Goal: Information Seeking & Learning: Learn about a topic

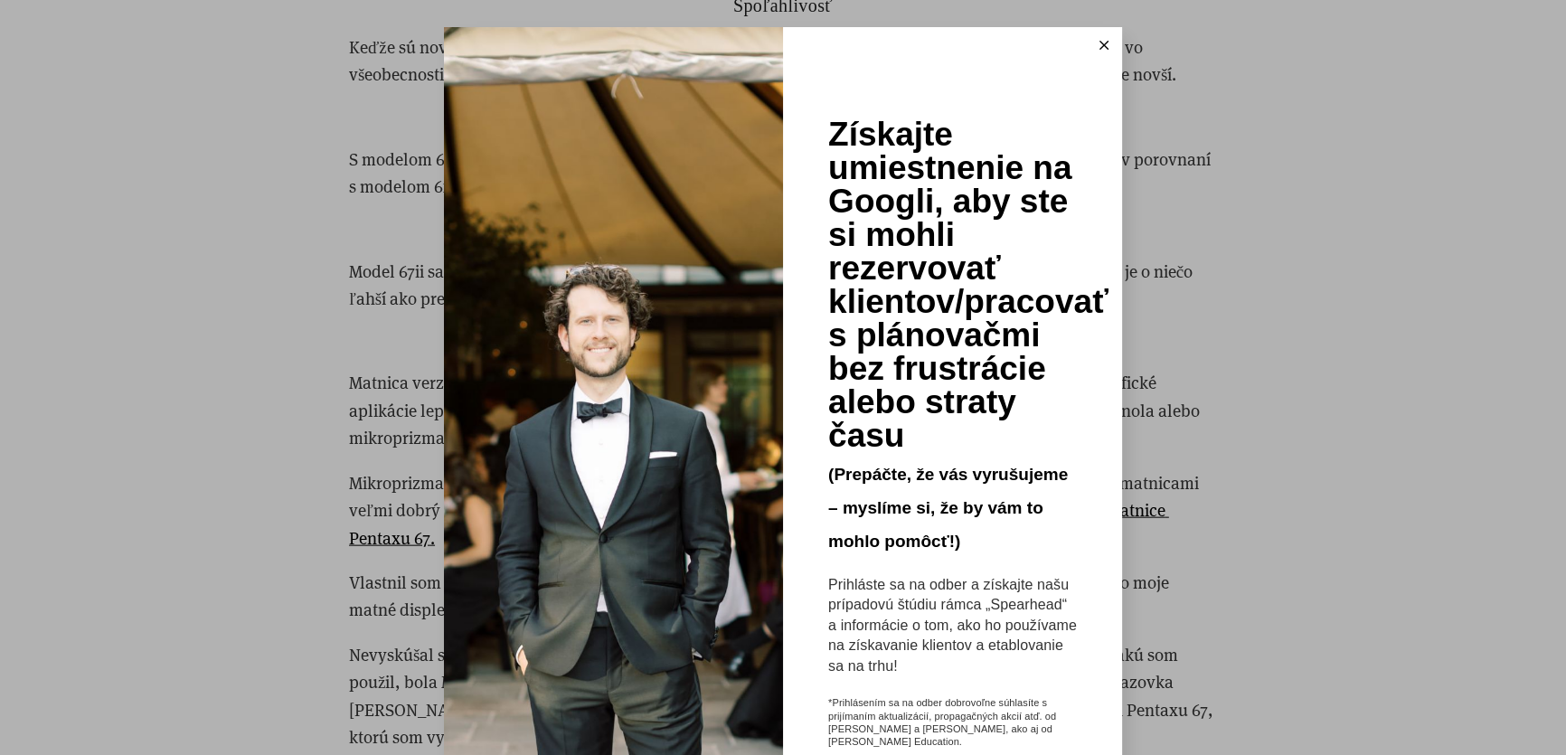
scroll to position [5065, 0]
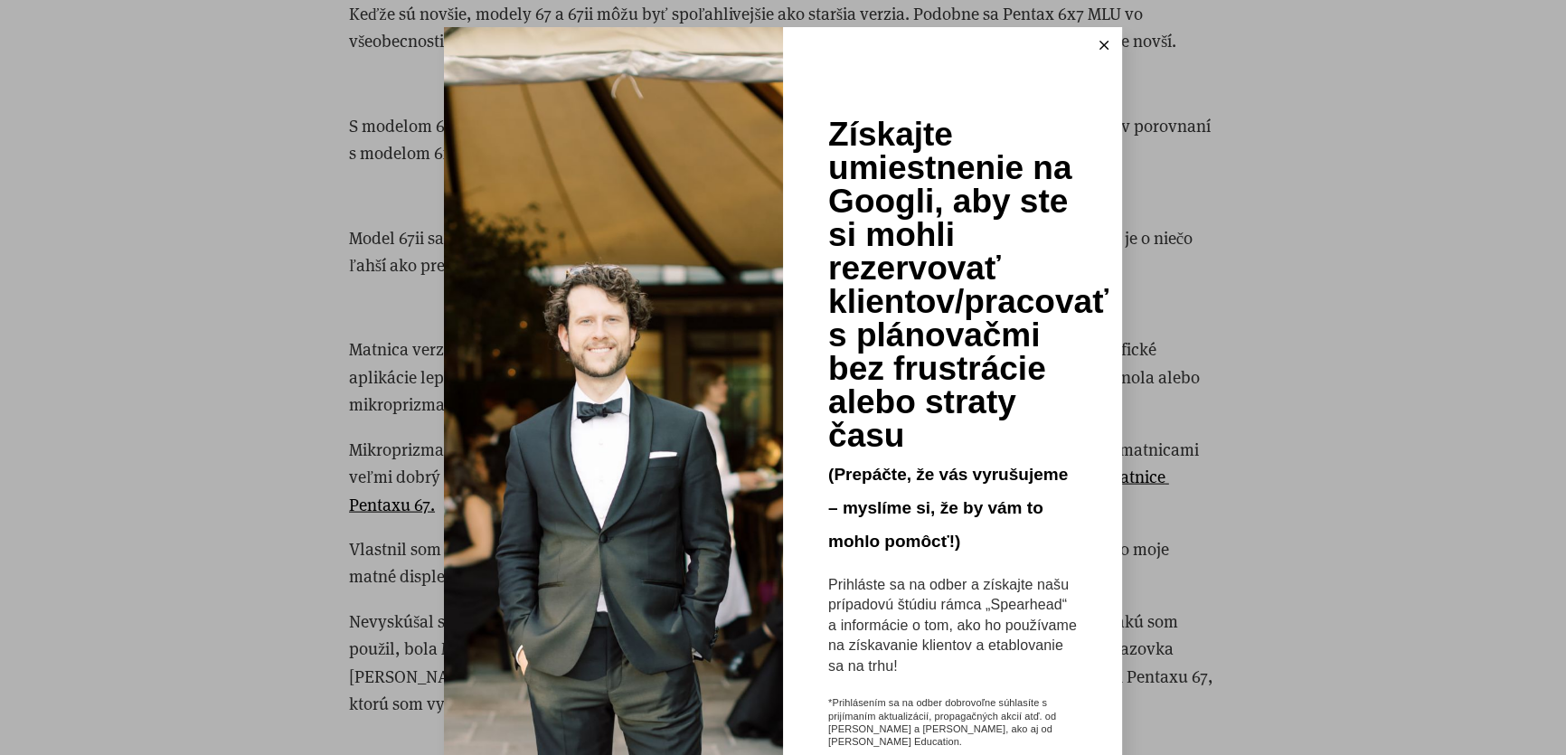
click at [1100, 46] on icon at bounding box center [1104, 45] width 9 height 9
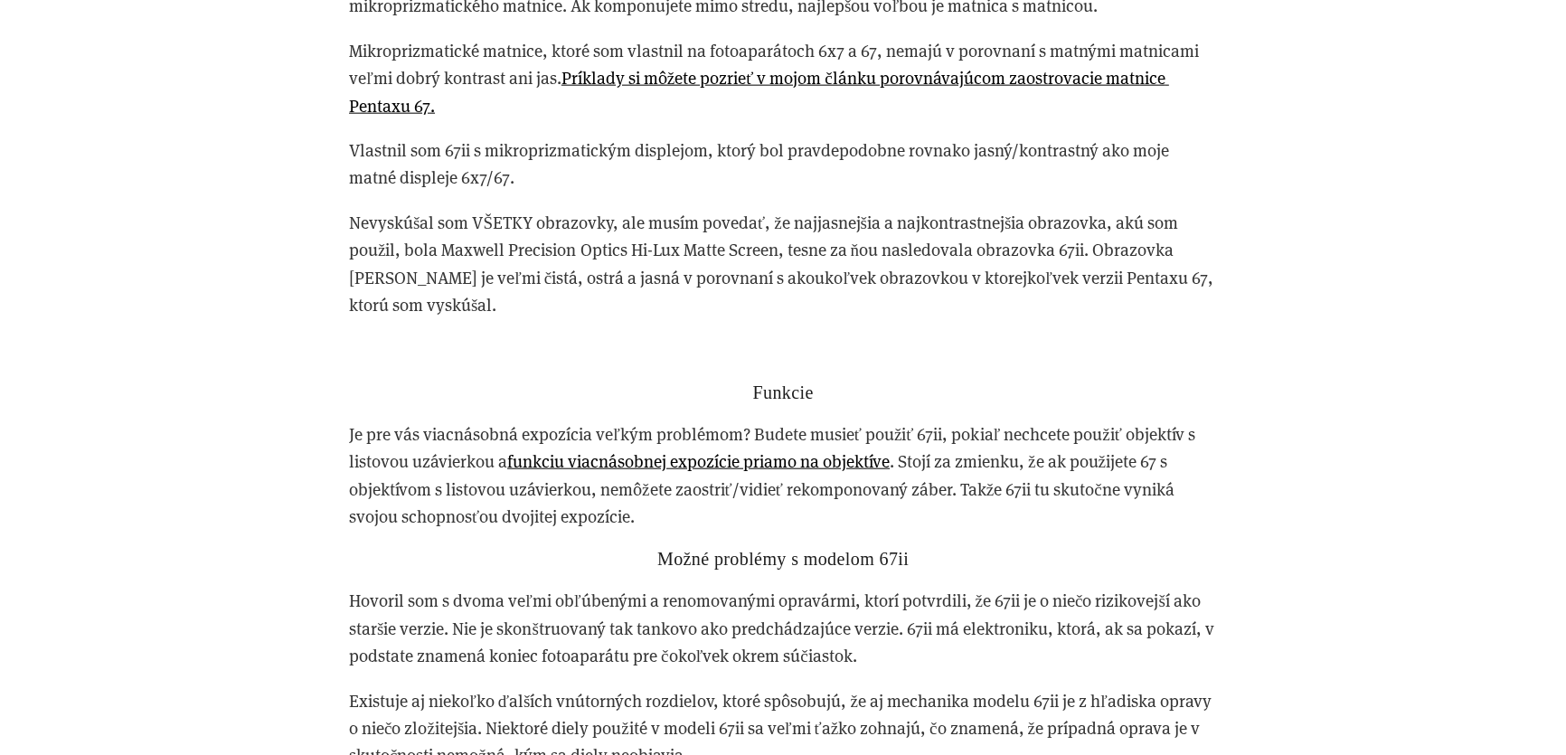
scroll to position [5459, 0]
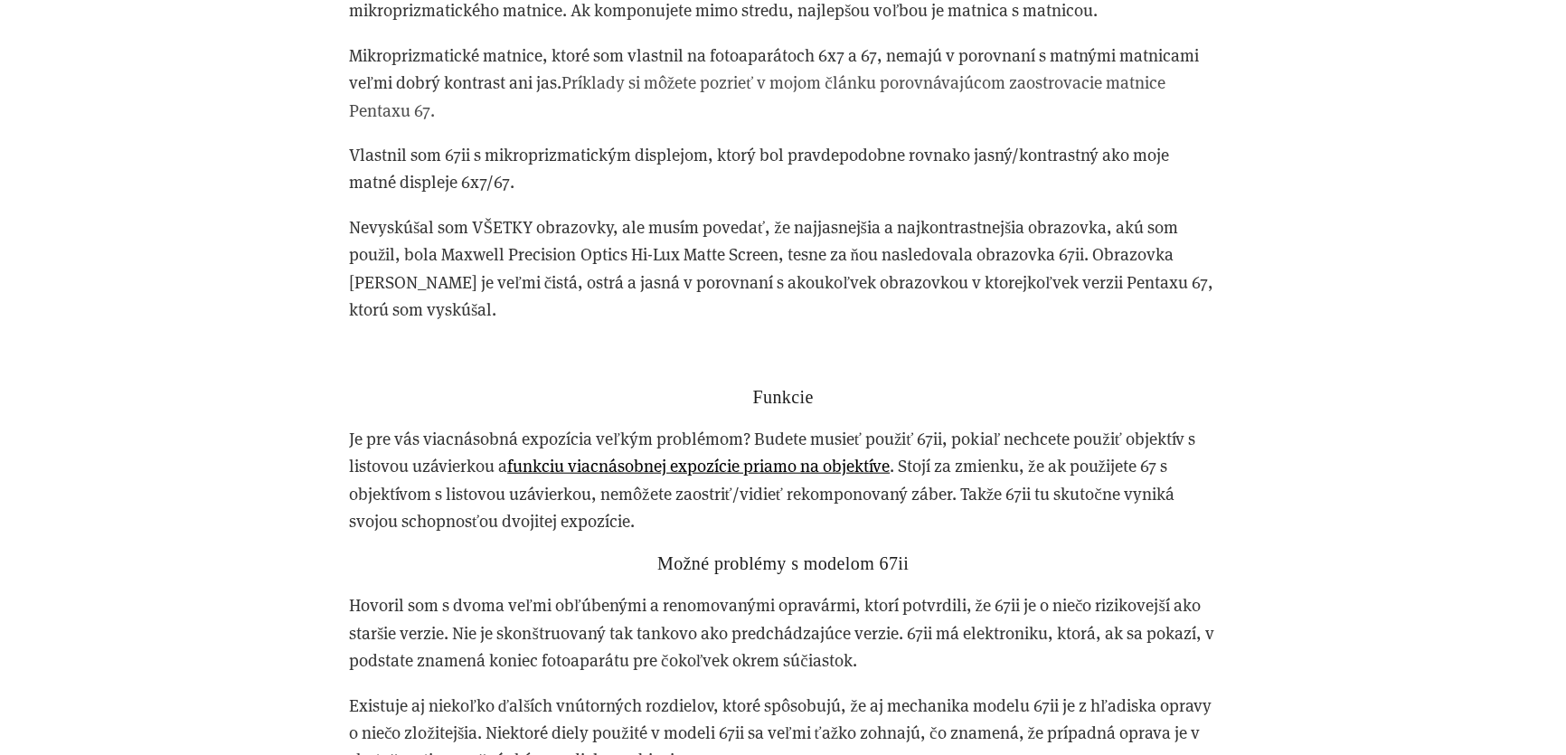
click at [895, 84] on font "Príklady si môžete pozrieť v mojom článku porovnávajúcom zaostrovacie matnice P…" at bounding box center [759, 96] width 820 height 50
click at [945, 84] on font "Príklady si môžete pozrieť v mojom článku porovnávajúcom zaostrovacie matnice P…" at bounding box center [759, 96] width 820 height 50
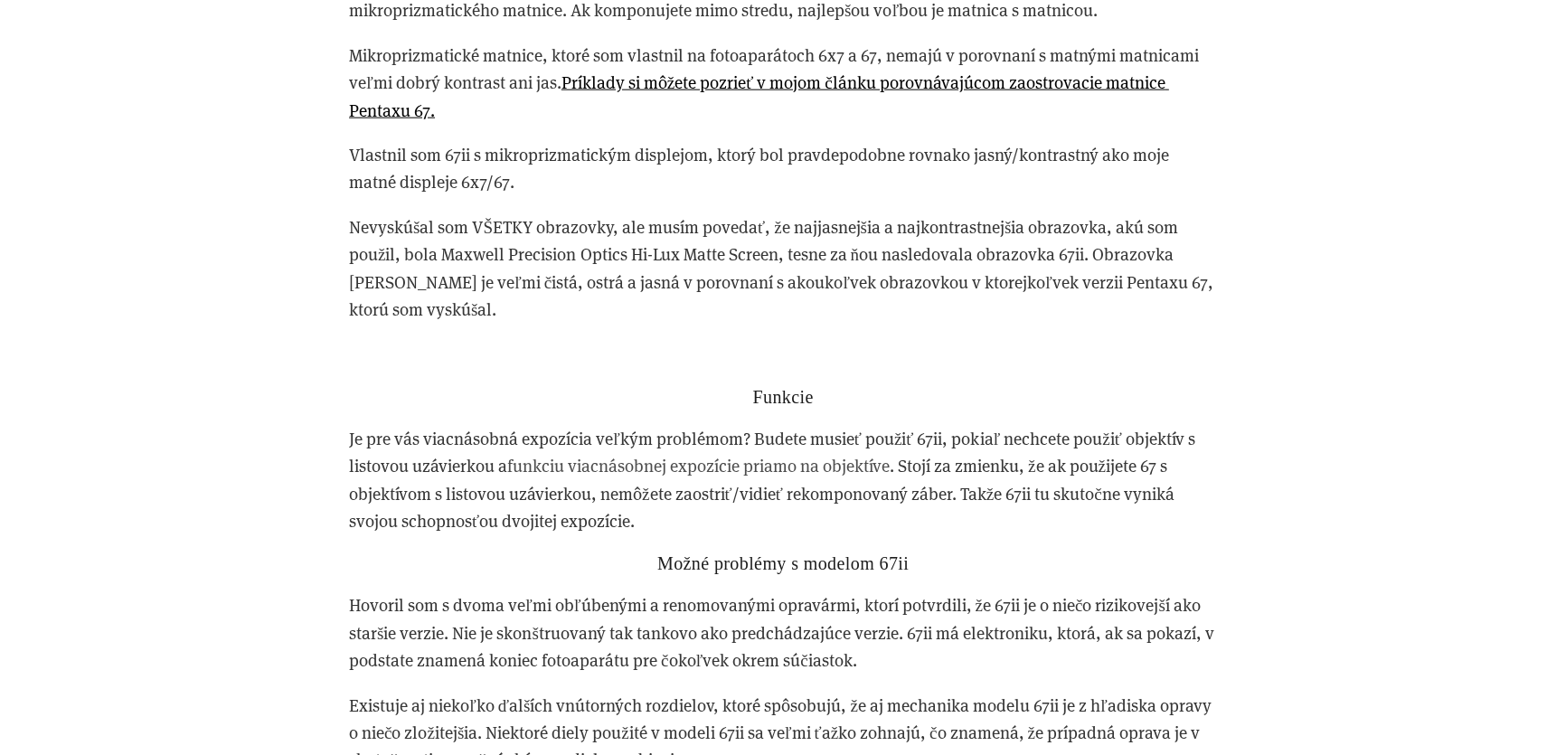
click at [681, 465] on font "funkciu viacnásobnej expozície priamo na objektíve" at bounding box center [698, 465] width 383 height 23
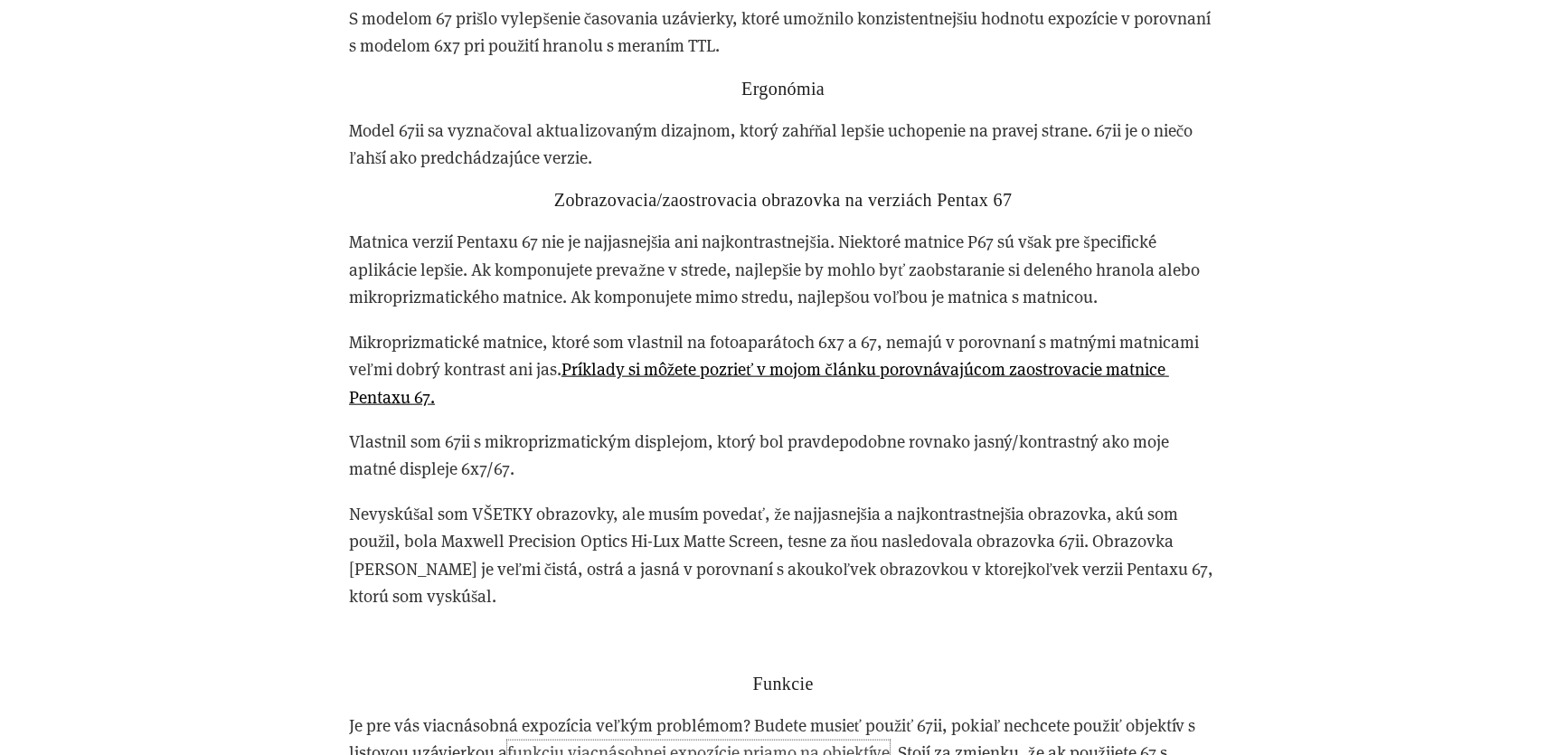
scroll to position [5163, 0]
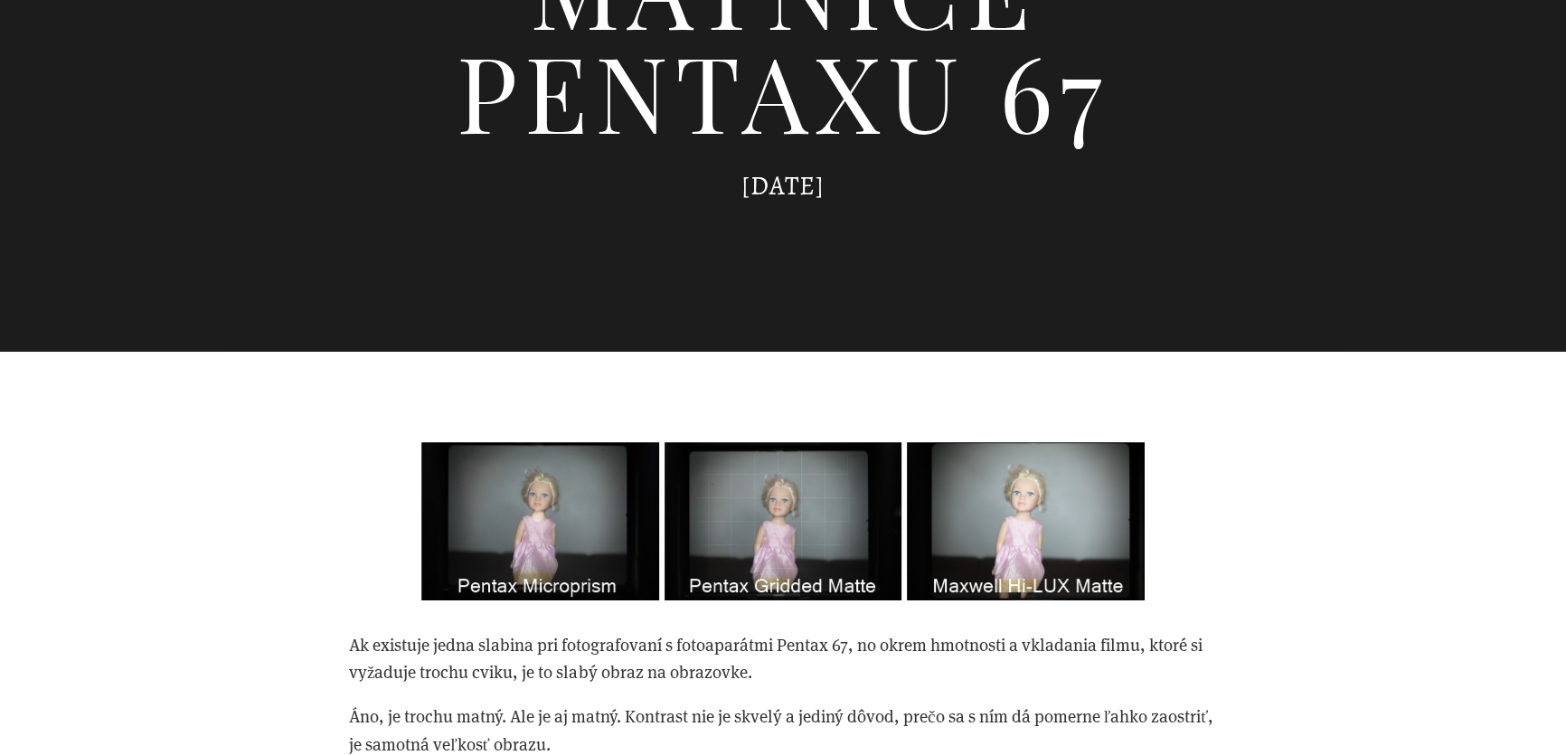
scroll to position [690, 0]
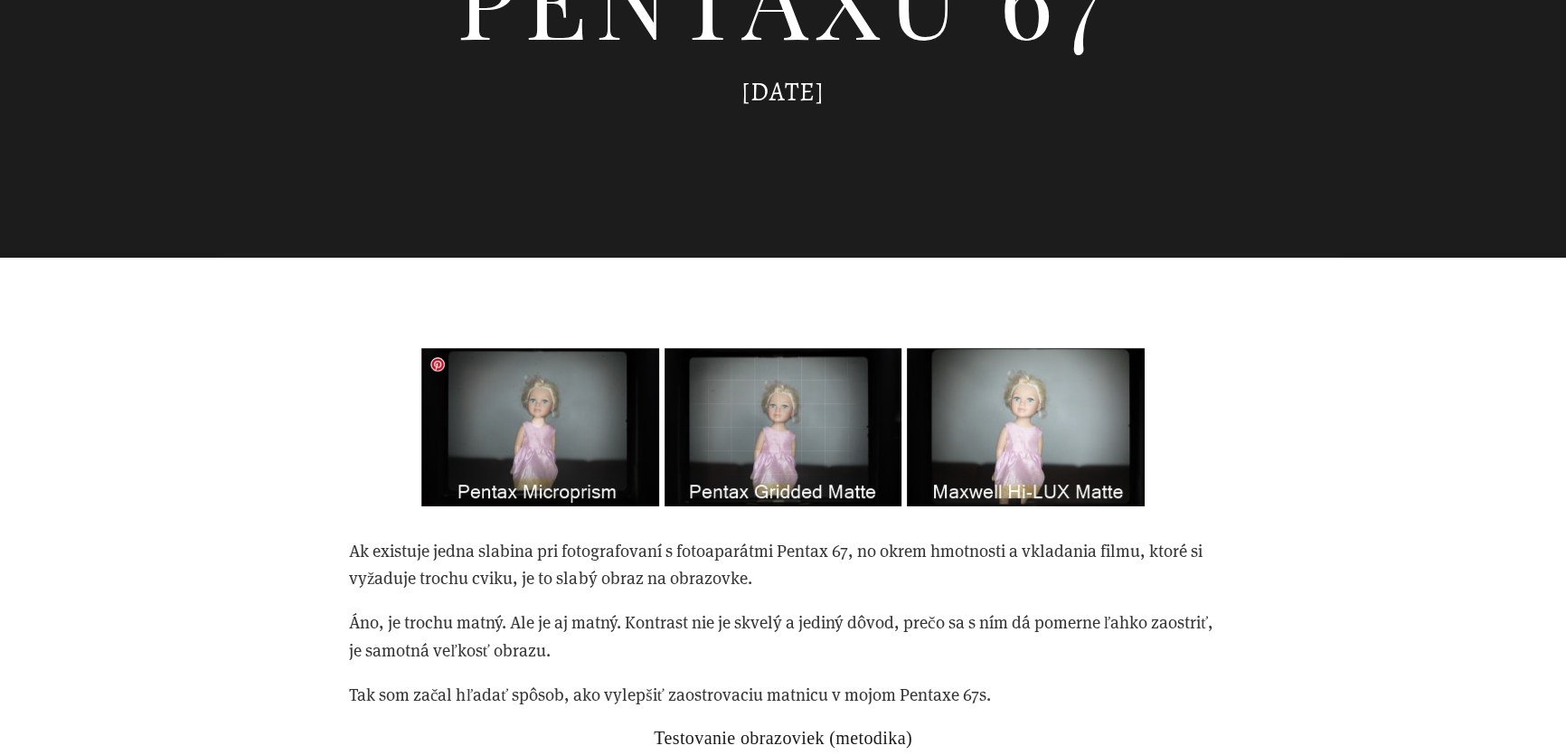
click at [576, 432] on img at bounding box center [783, 427] width 724 height 158
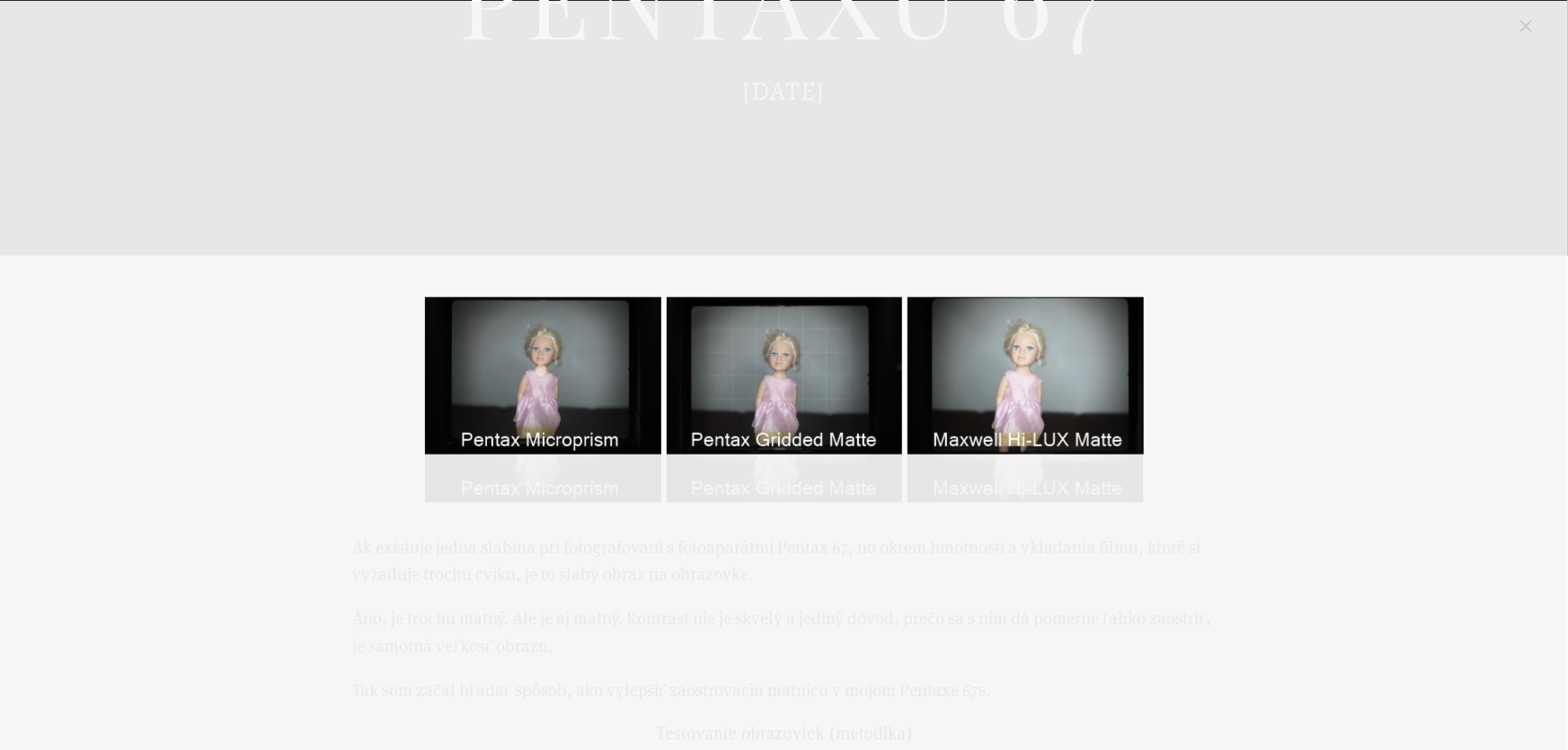
click at [193, 535] on div "Porovnanie zaostrovacej matnice Pentaxu 67" at bounding box center [784, 375] width 1505 height 720
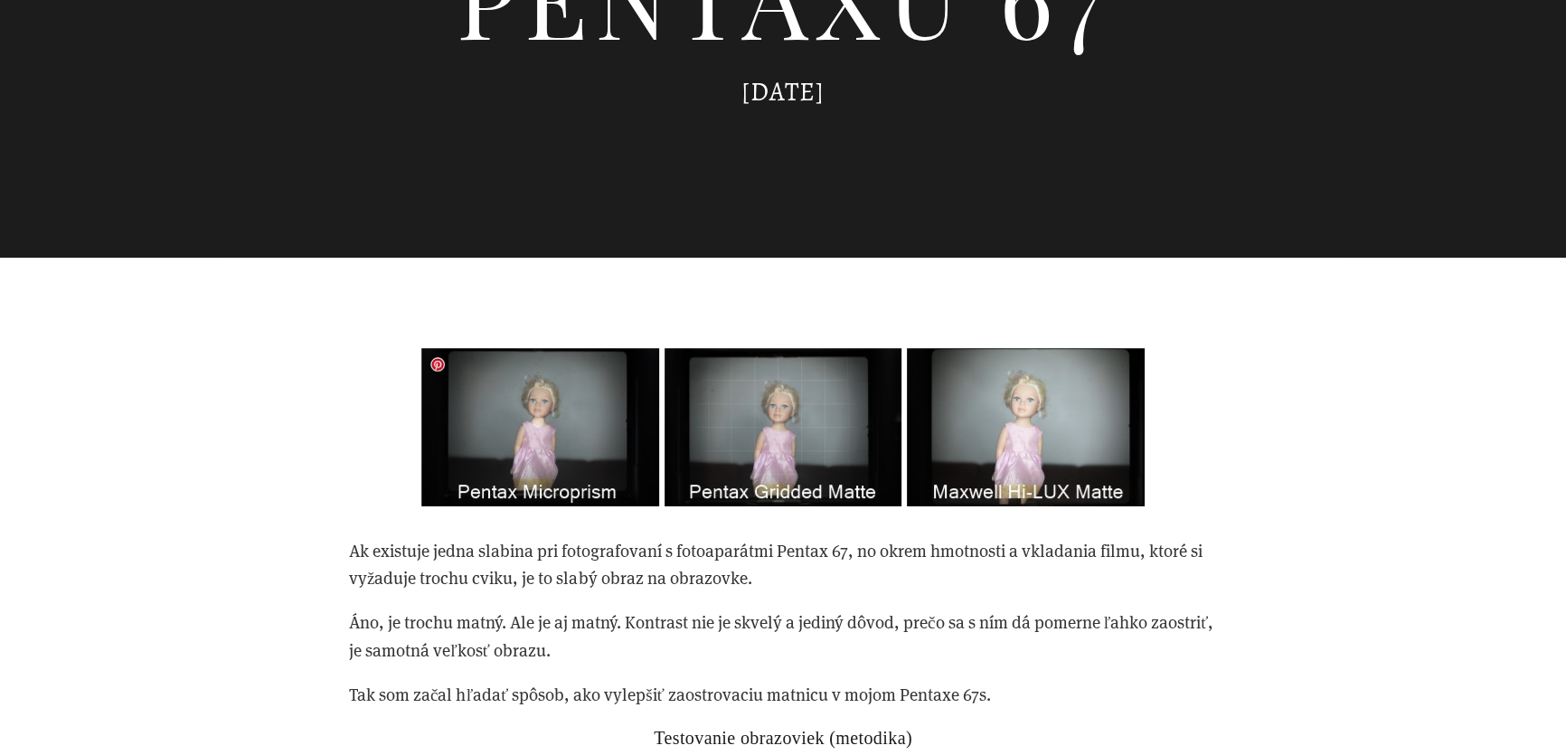
click at [566, 500] on img at bounding box center [783, 427] width 724 height 158
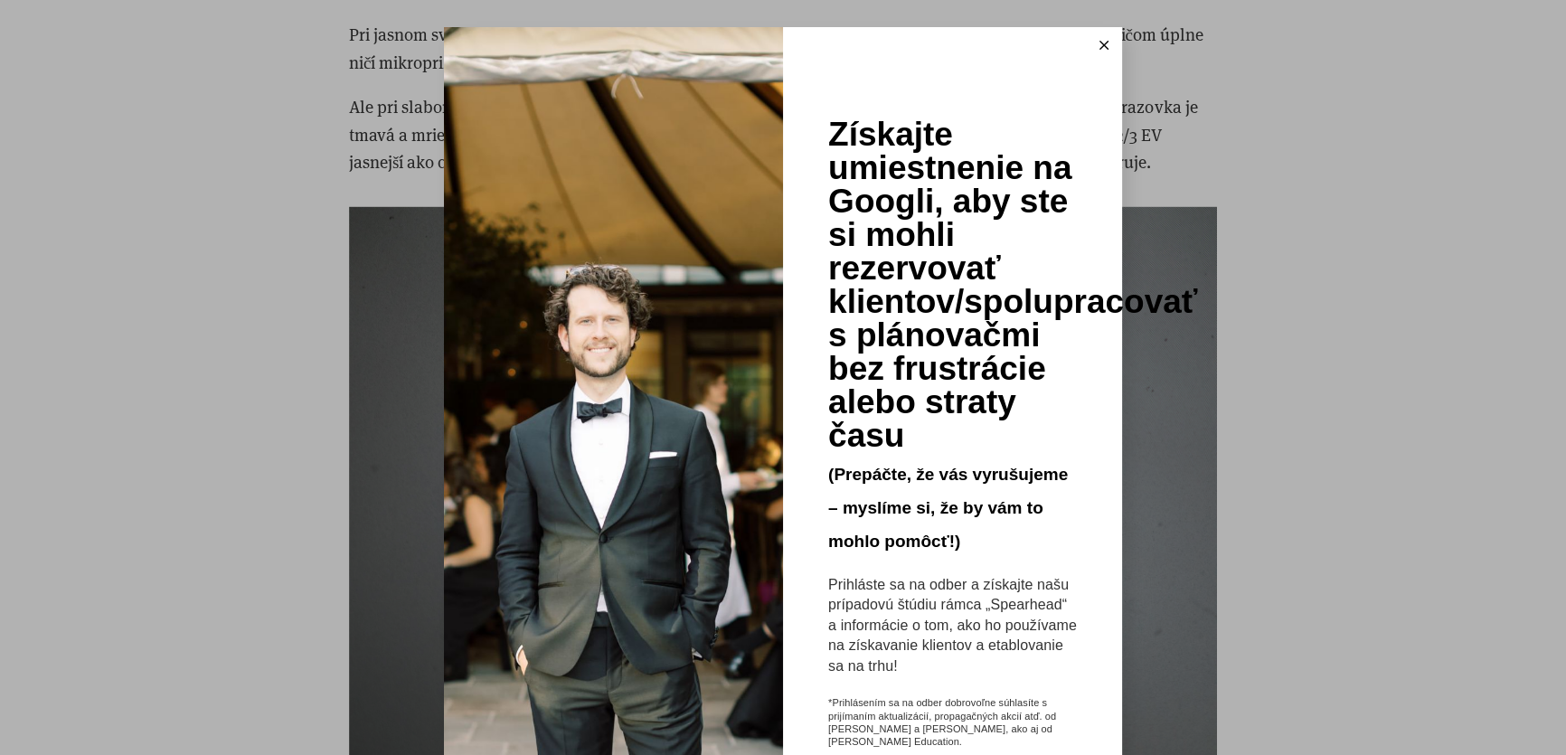
click at [1100, 41] on icon at bounding box center [1104, 45] width 9 height 9
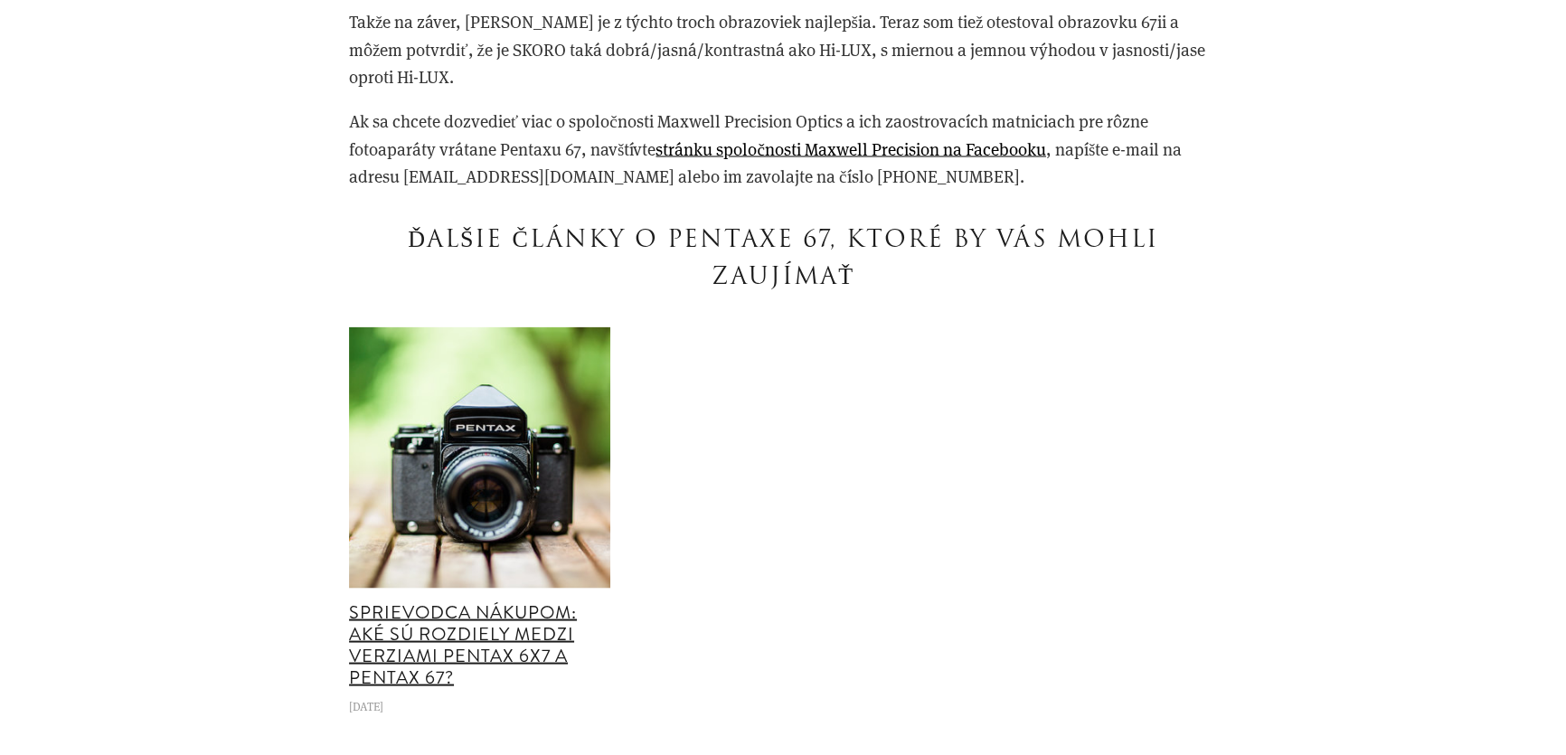
scroll to position [4440, 0]
